Goal: Find specific page/section: Find specific page/section

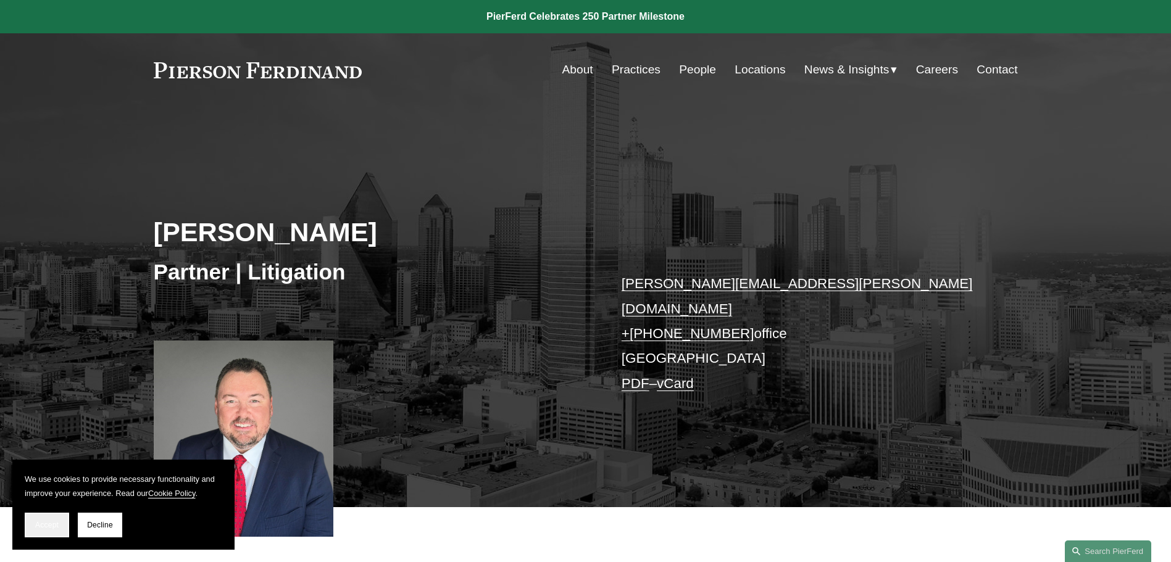
click at [39, 523] on span "Accept" at bounding box center [46, 525] width 23 height 9
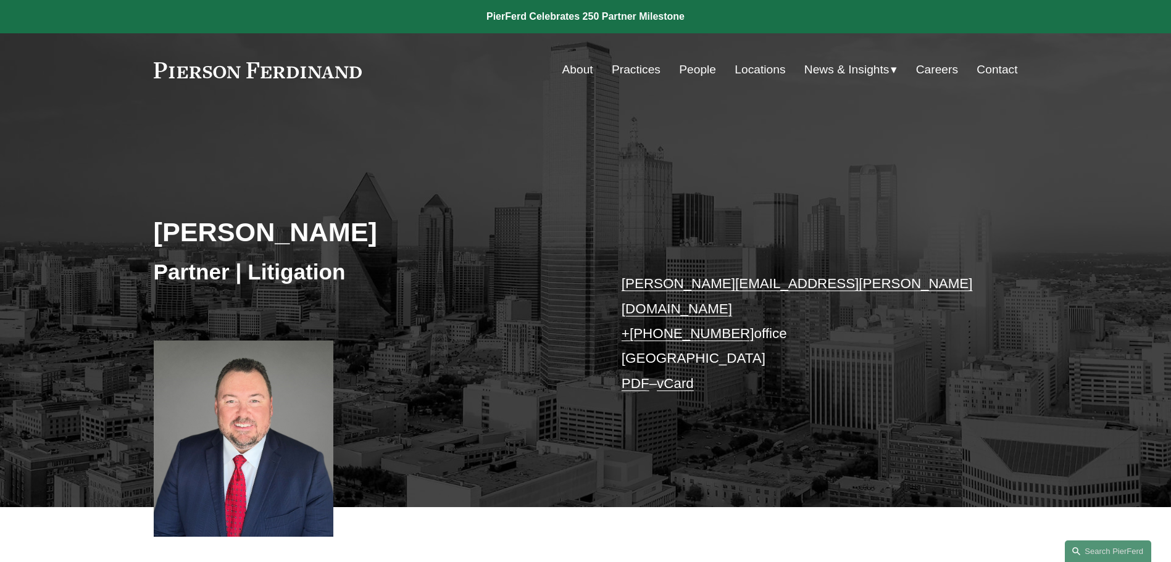
click at [745, 76] on link "Locations" at bounding box center [759, 69] width 51 height 23
